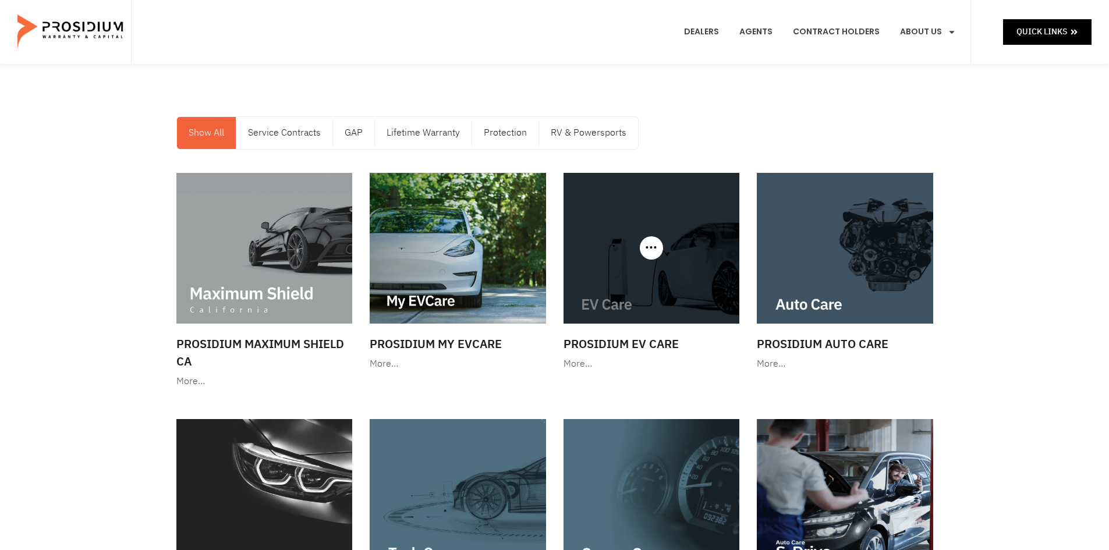
click at [600, 287] on img at bounding box center [652, 248] width 176 height 151
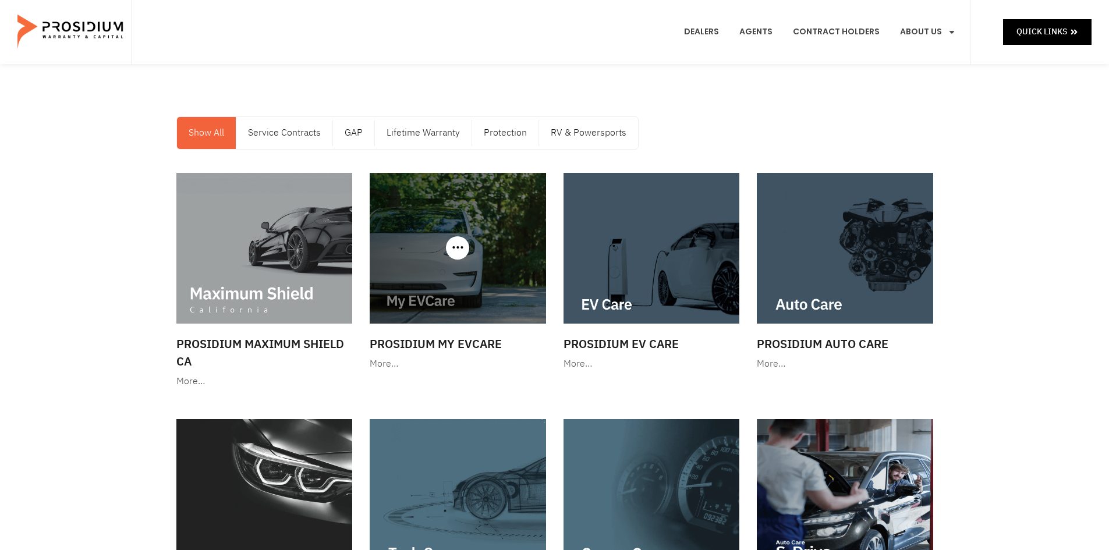
click at [494, 243] on img at bounding box center [458, 248] width 176 height 151
